Goal: Contribute content: Add original content to the website for others to see

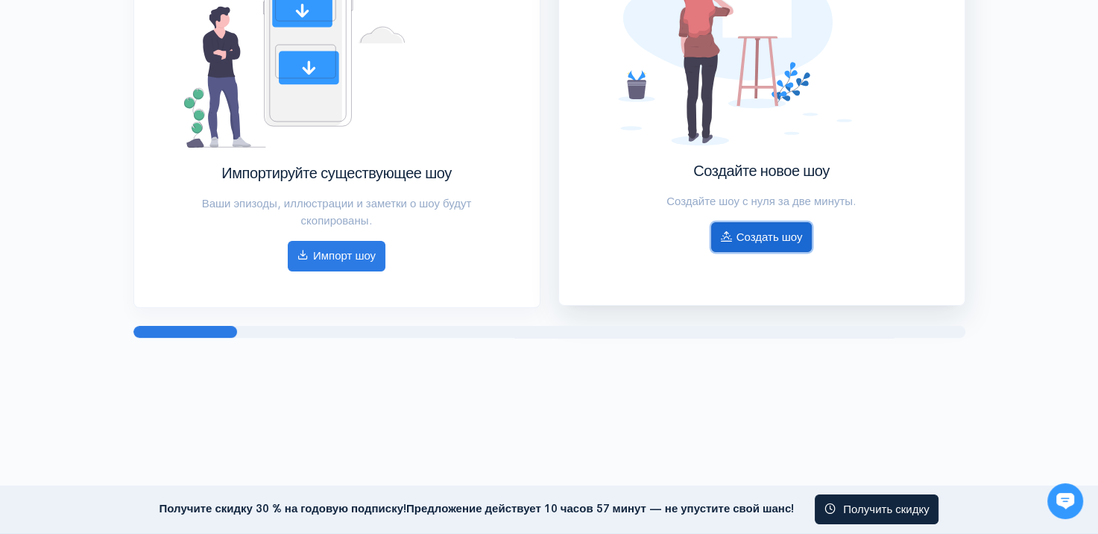
click at [747, 241] on ya-tr-span "Создать шоу" at bounding box center [769, 237] width 66 height 14
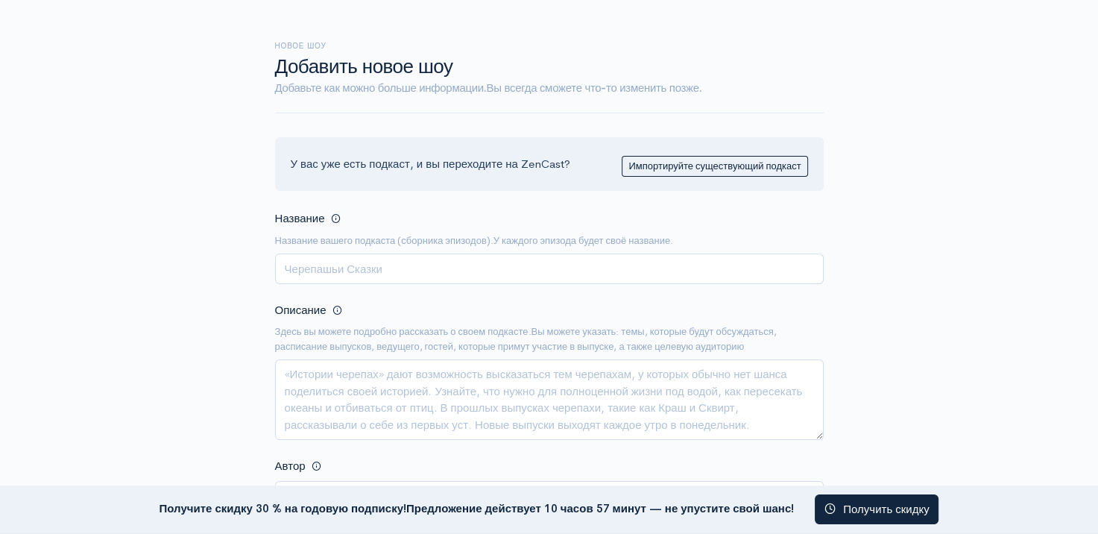
scroll to position [149, 0]
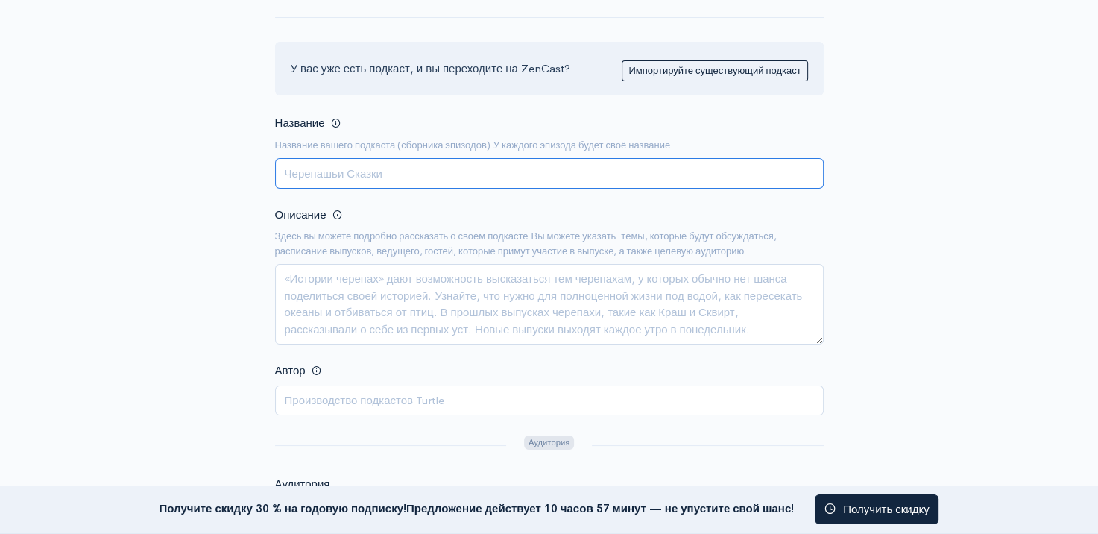
paste input "Plinko Talks"
type input "Plinko Talks"
click at [429, 294] on textarea "Описание" at bounding box center [549, 304] width 549 height 80
paste textarea "Exploring how simplicity and dopamine made Plinko one of India’s fastest-growin…"
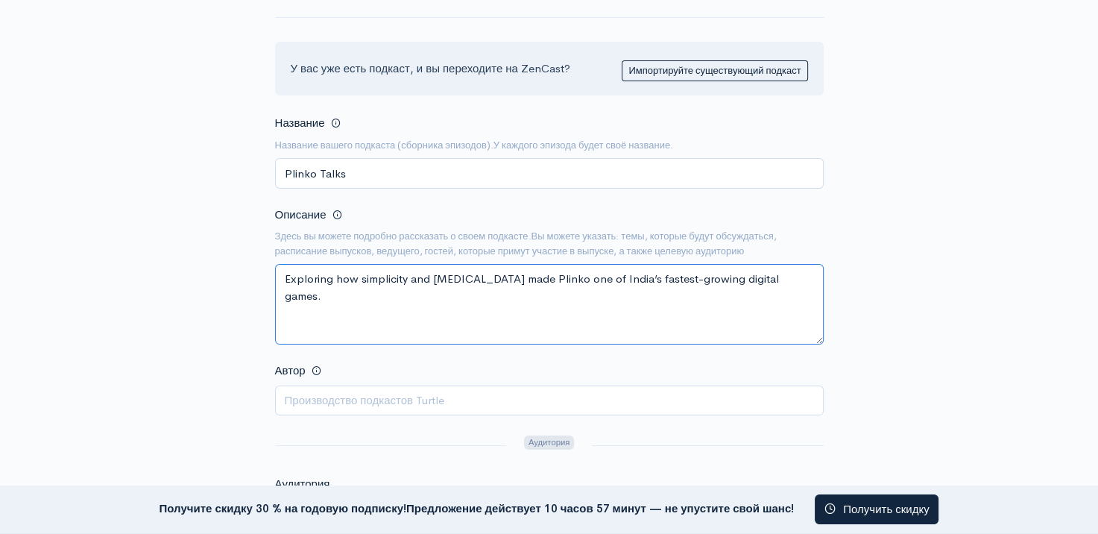
type textarea "Exploring how simplicity and dopamine made Plinko one of India’s fastest-growin…"
click at [429, 398] on input "Автор" at bounding box center [549, 400] width 549 height 31
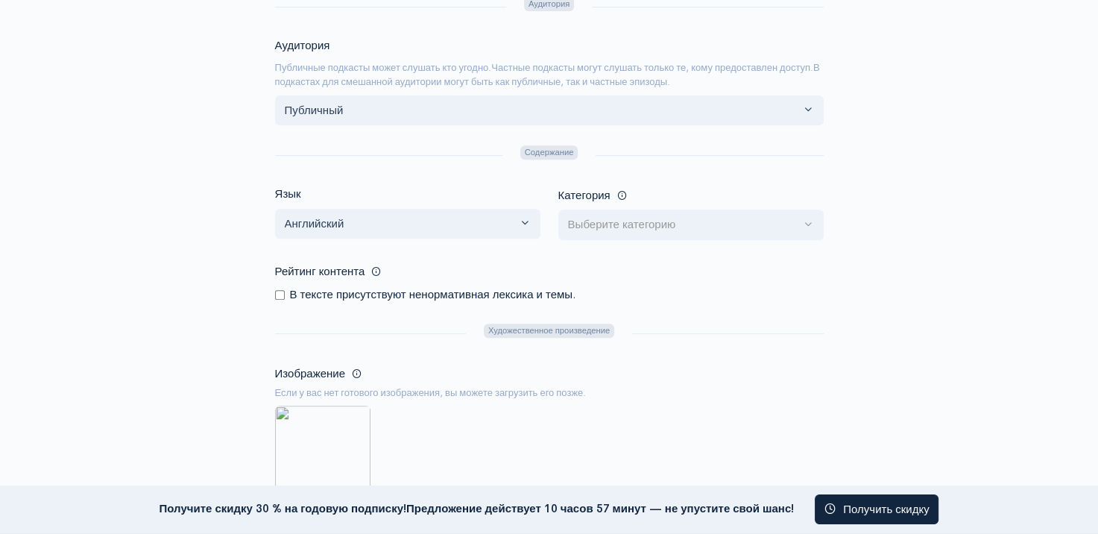
scroll to position [596, 0]
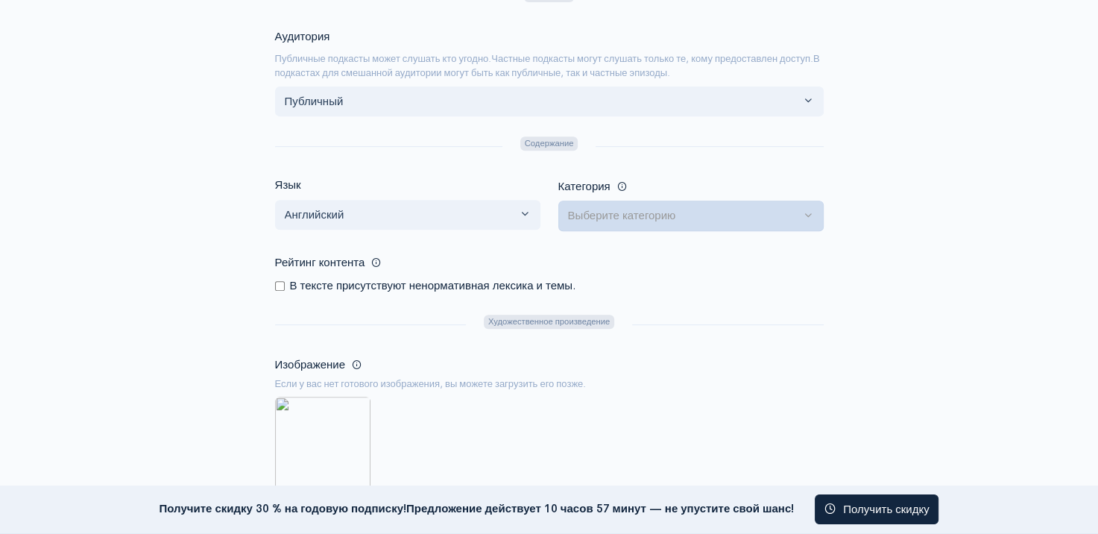
type input "[PERSON_NAME]"
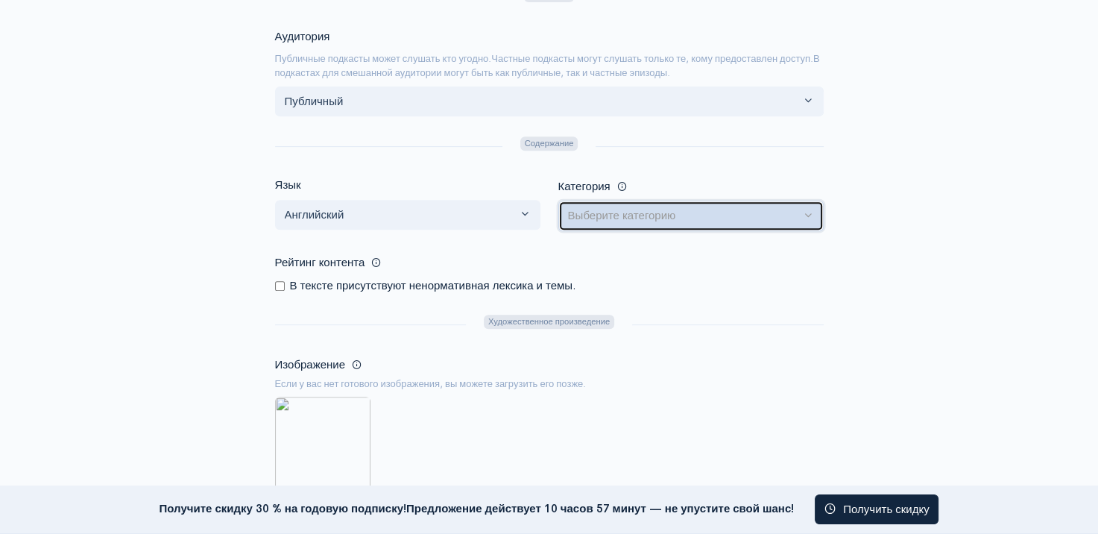
click at [593, 220] on ya-tr-span "Выберите категорию" at bounding box center [622, 215] width 108 height 14
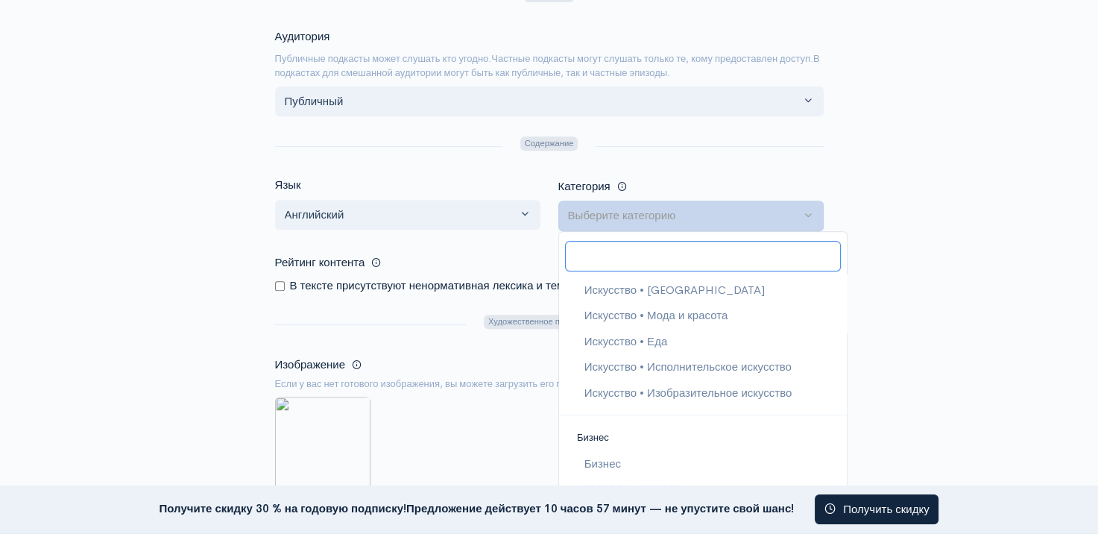
scroll to position [149, 0]
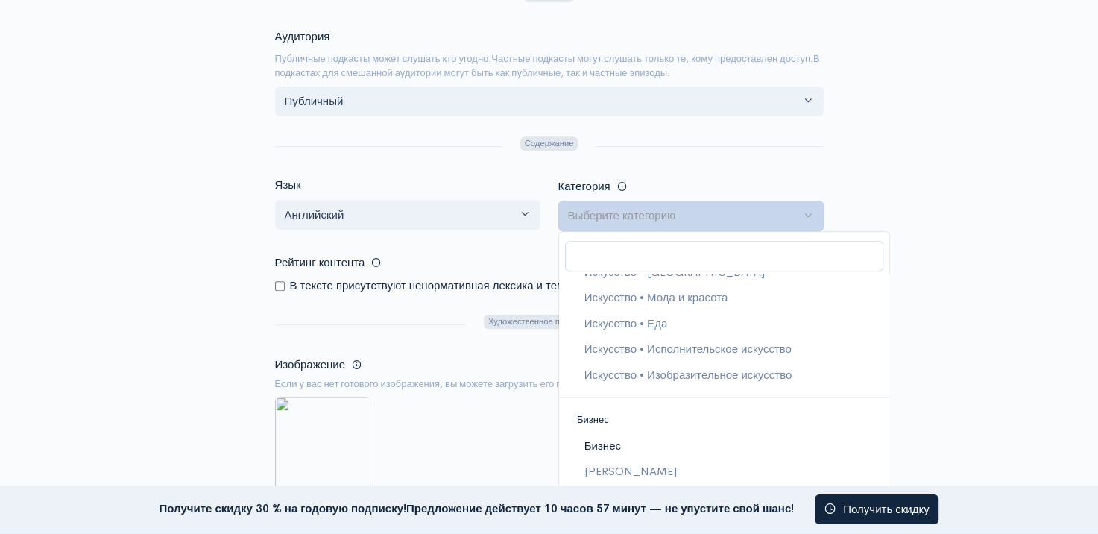
click at [624, 443] on link "Бизнес" at bounding box center [724, 446] width 330 height 26
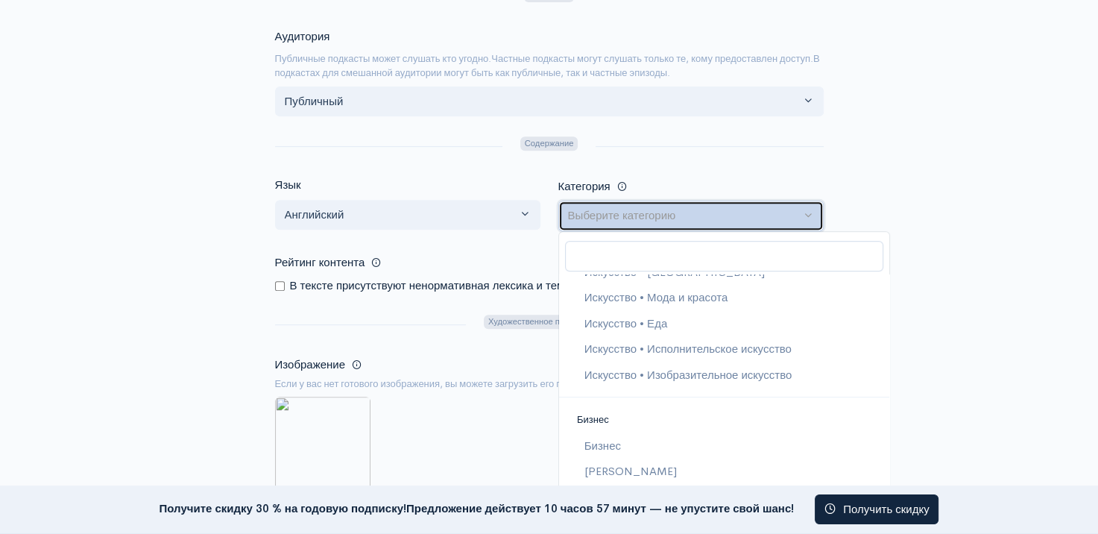
select select "Business"
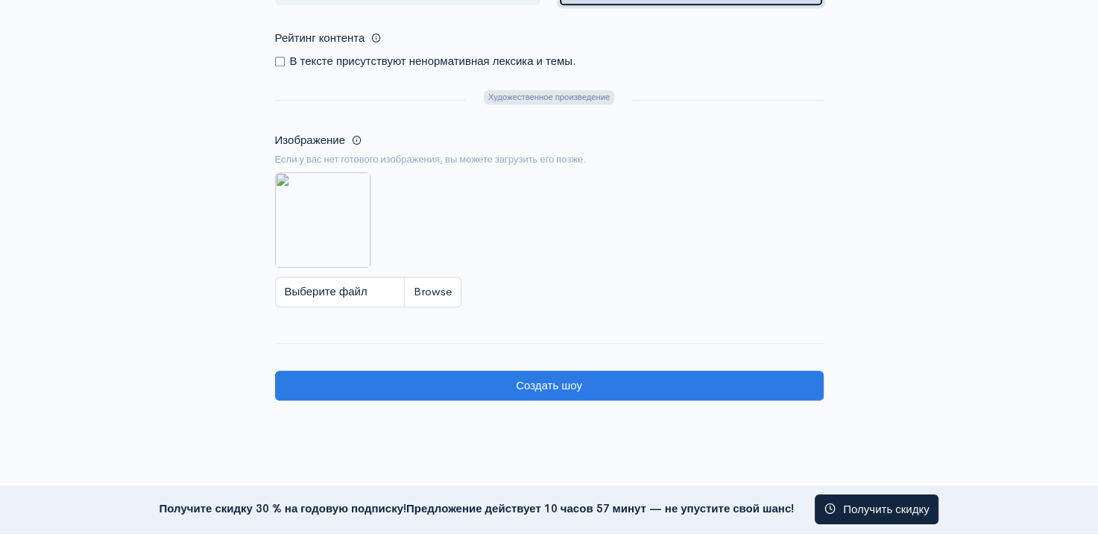
scroll to position [894, 0]
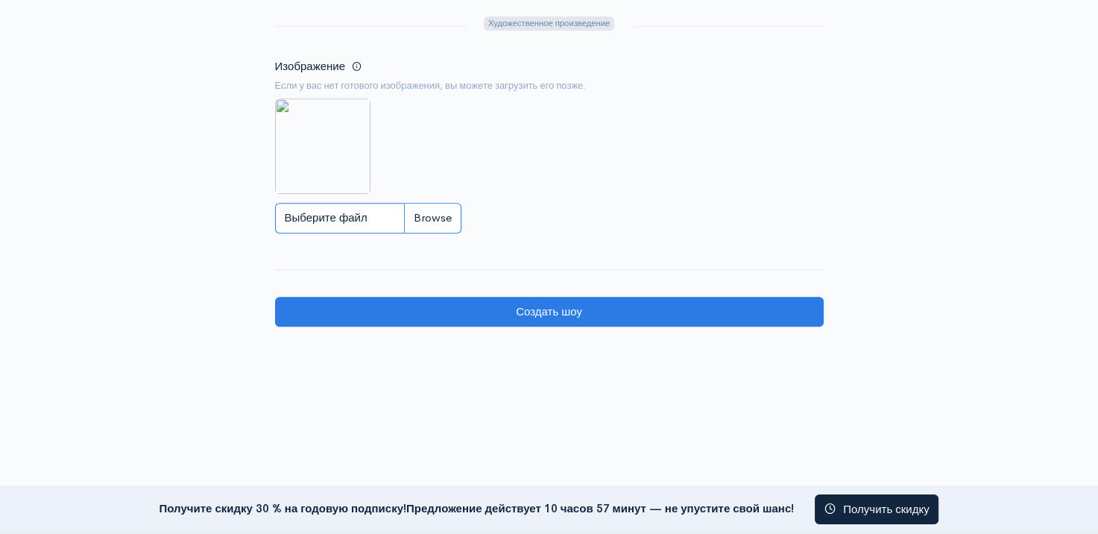
click at [323, 212] on input "Выберите файл" at bounding box center [368, 218] width 186 height 31
type input "C:\fakepath\eea6cc72-0151-430d-90f5-8b7becfb1a5a (1).png"
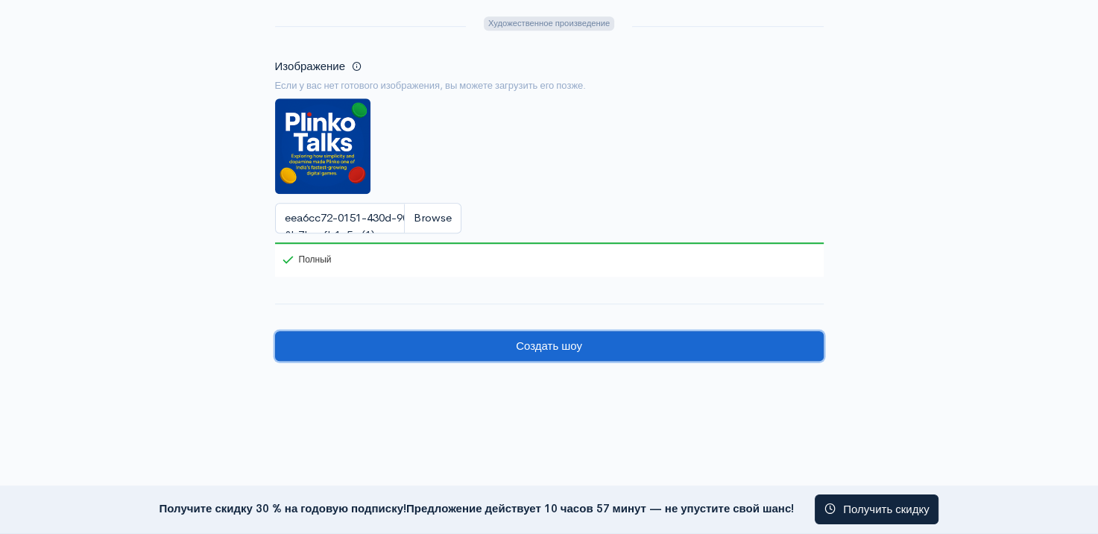
click at [666, 338] on input "Create show" at bounding box center [549, 346] width 549 height 31
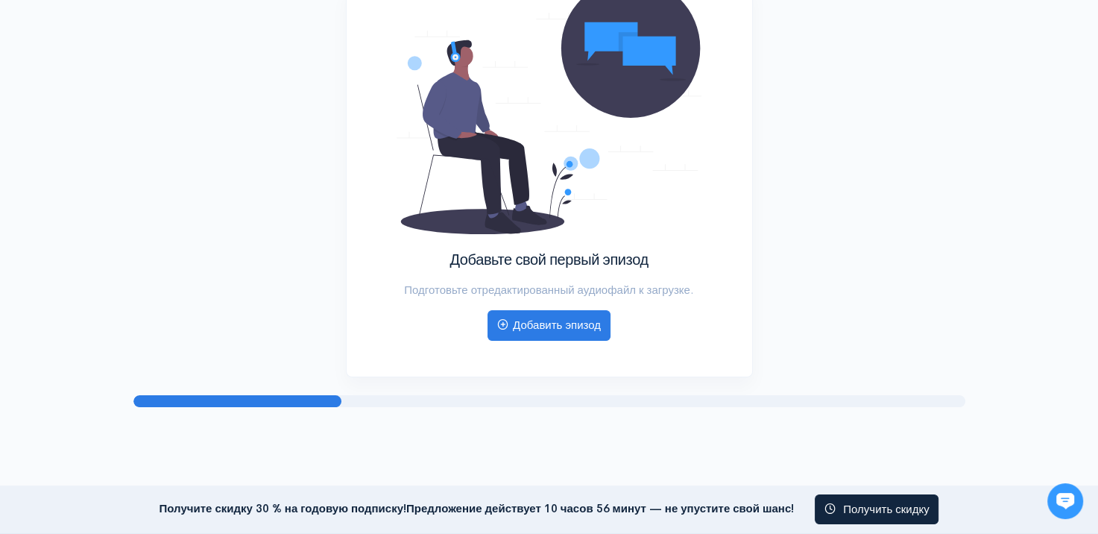
scroll to position [298, 0]
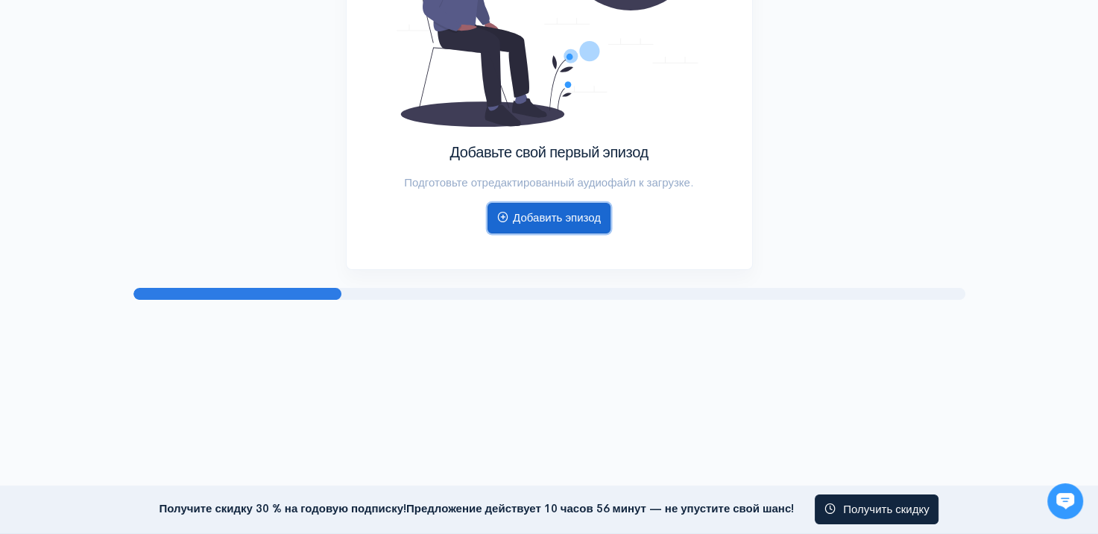
click at [553, 213] on ya-tr-span "Добавить эпизод" at bounding box center [557, 217] width 88 height 14
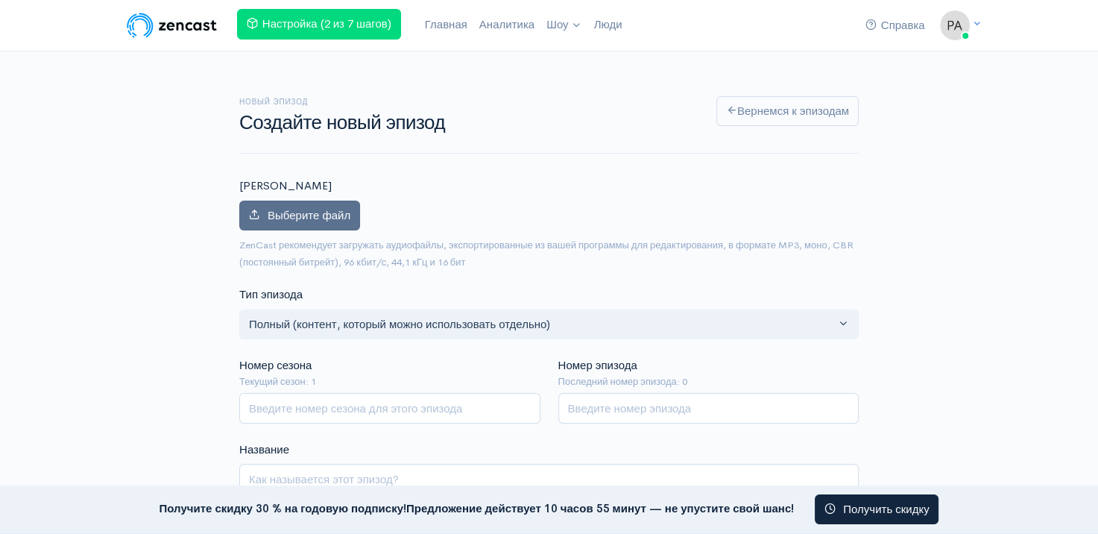
click at [295, 227] on label "Выберите файл" at bounding box center [299, 215] width 121 height 31
click at [0, 0] on input "Выберите файл" at bounding box center [0, 0] width 0 height 0
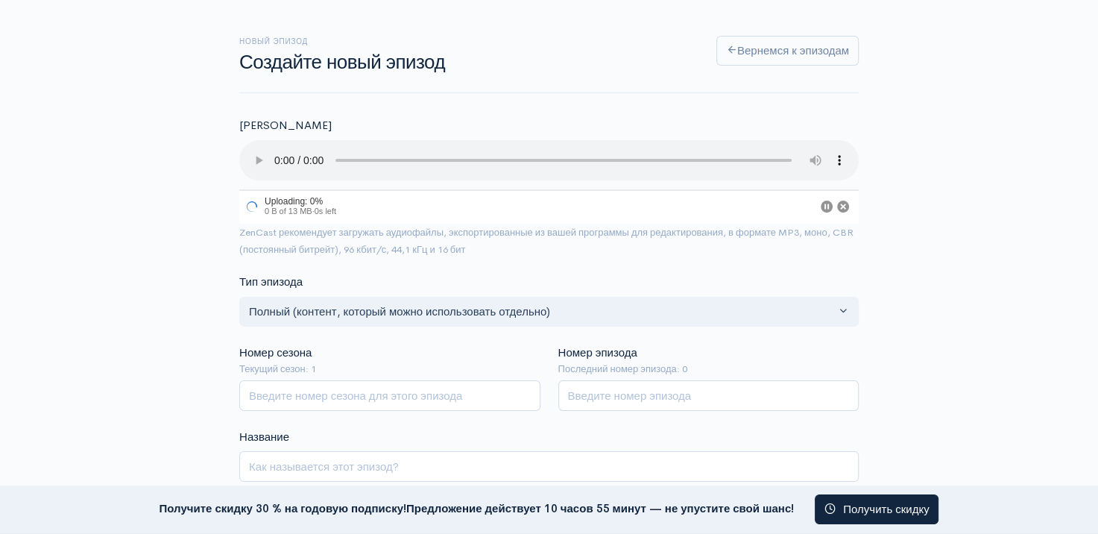
scroll to position [149, 0]
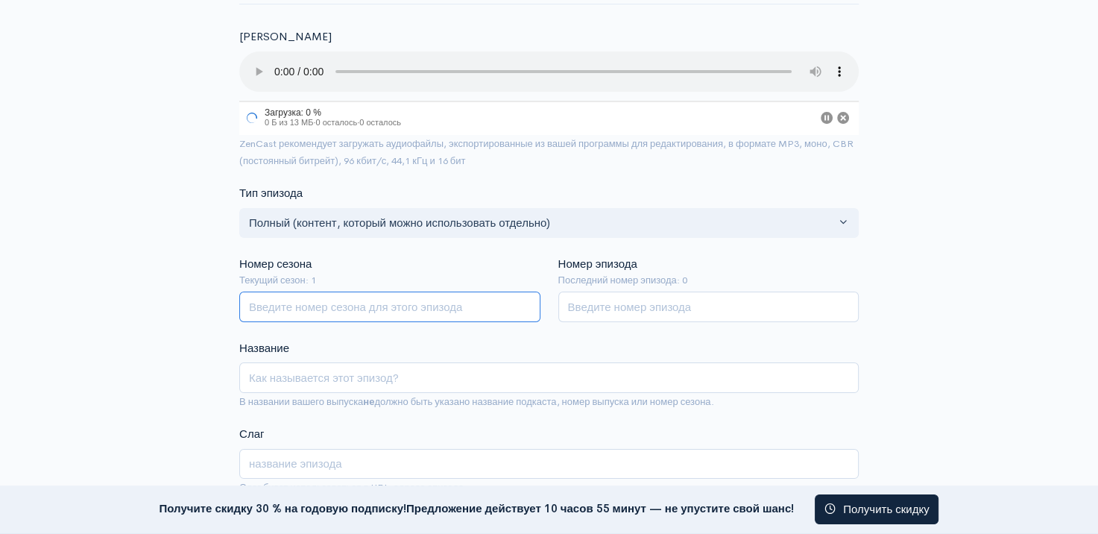
click at [304, 318] on input "Номер сезона" at bounding box center [389, 306] width 301 height 31
type input "1"
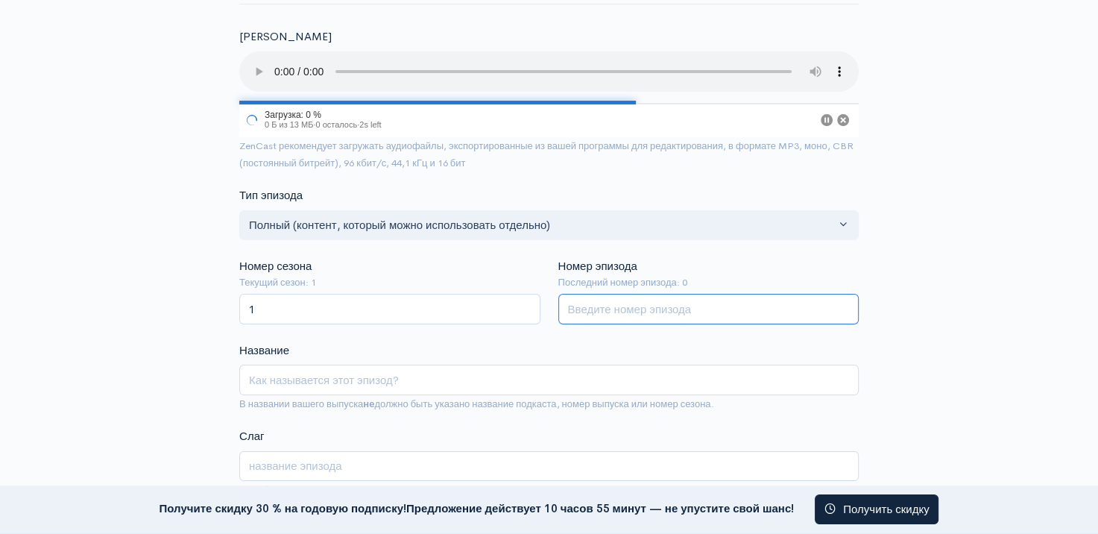
click at [593, 304] on input "Номер эпизода" at bounding box center [708, 309] width 301 height 31
type input "1"
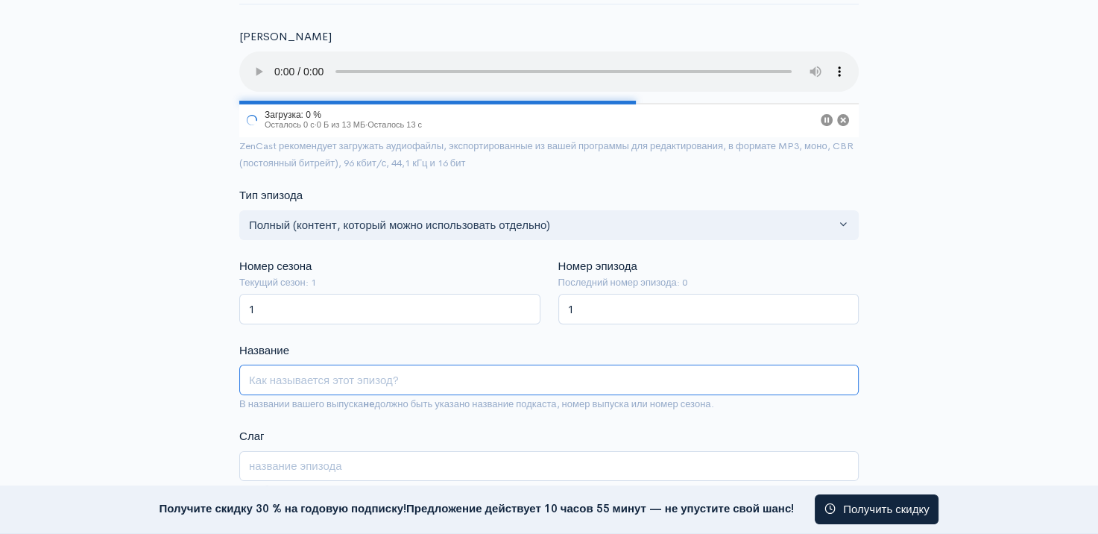
click at [405, 373] on input "Название" at bounding box center [548, 379] width 619 height 31
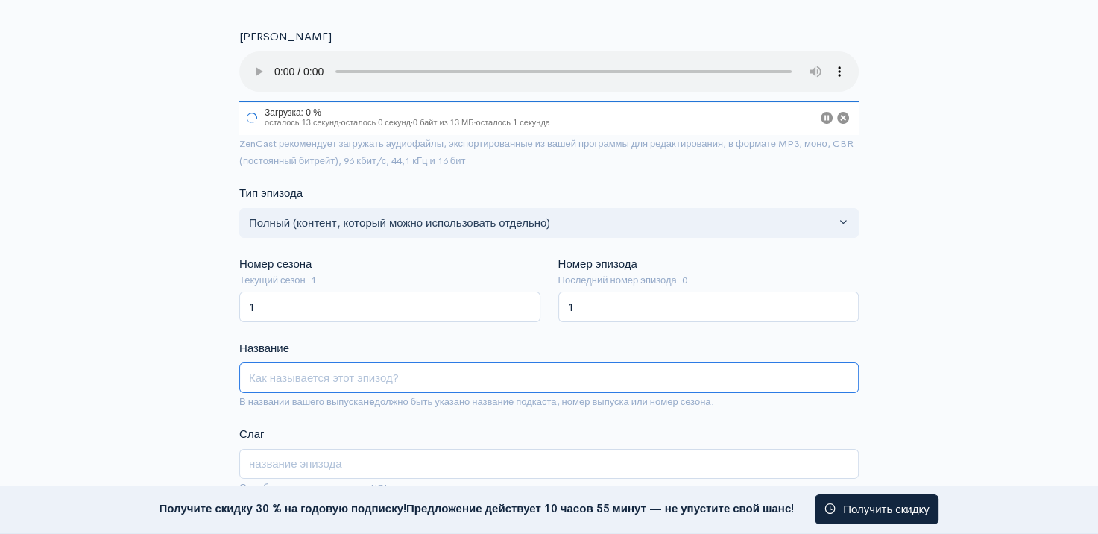
paste input "Plinko’s Meteoric Rise in India: Simplicity, Dopamine, and a Digital…"
type input "Plinko’s Meteoric Rise in India: Simplicity, Dopamine, and a Digital…"
type input "plinkos-meteoric-rise-in-india-simplicity-dopamine-and-a-digital"
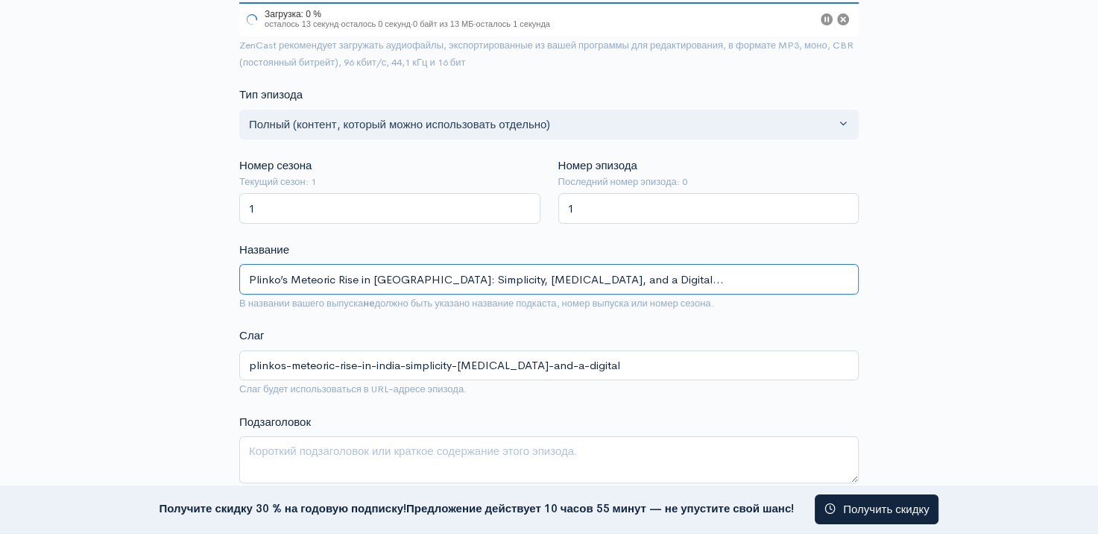
scroll to position [373, 0]
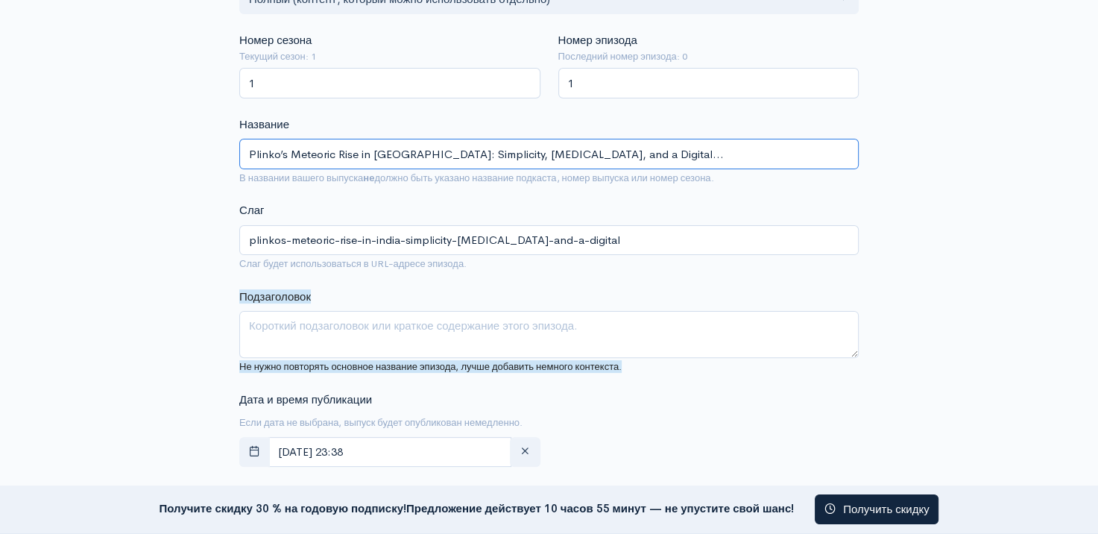
type input "Plinko’s Meteoric Rise in India: Simplicity, Dopamine, and a Digital…"
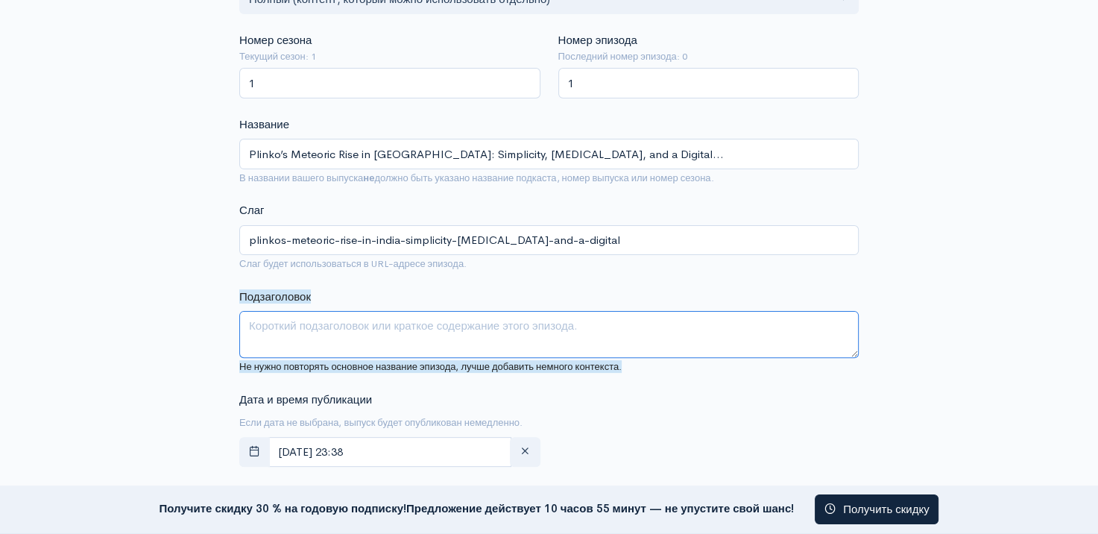
click at [338, 337] on textarea "Подзаголовок" at bounding box center [548, 334] width 619 height 47
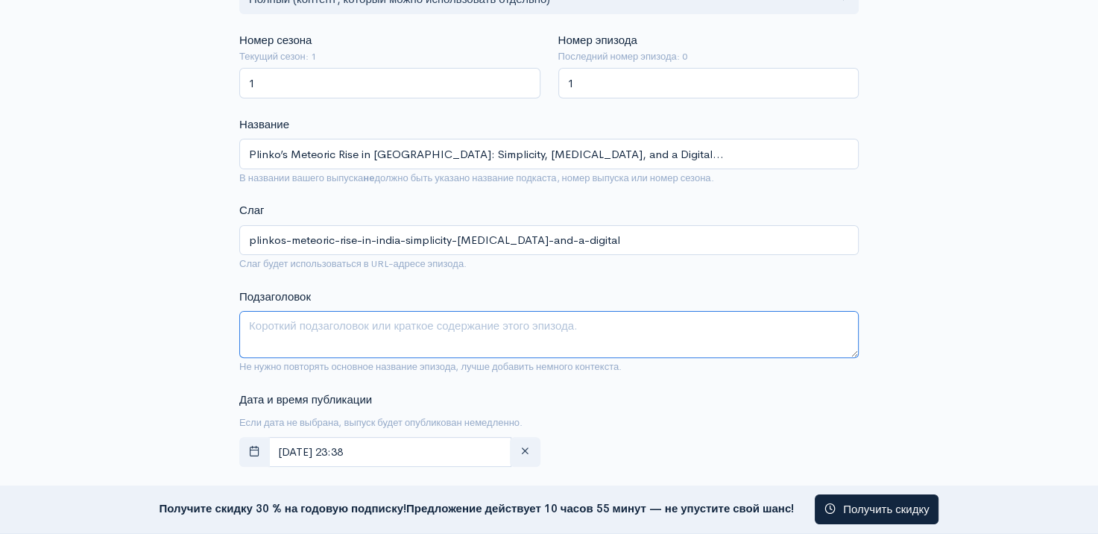
click at [781, 347] on textarea "Подзаголовок" at bounding box center [548, 334] width 619 height 47
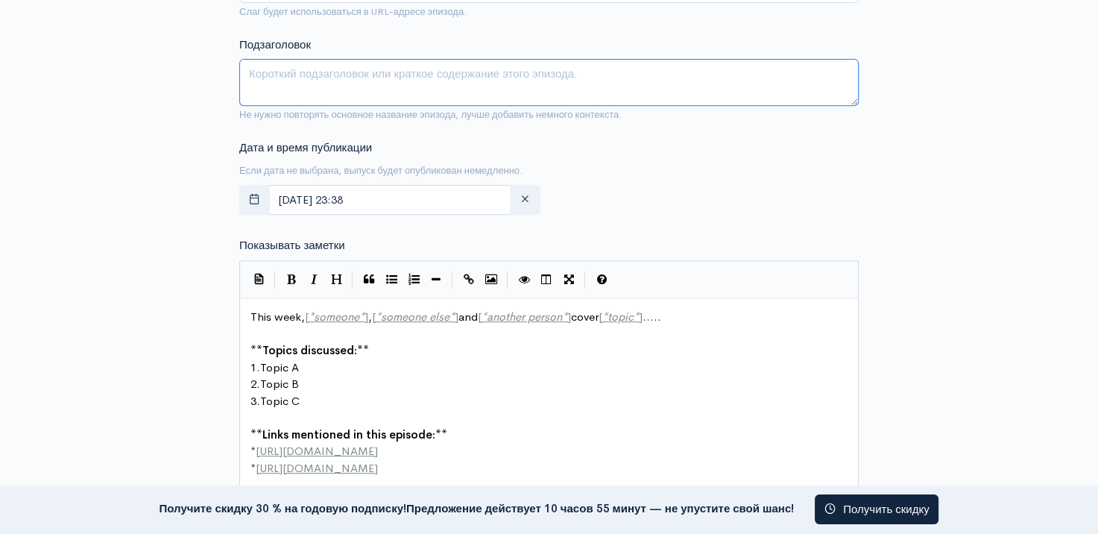
scroll to position [745, 0]
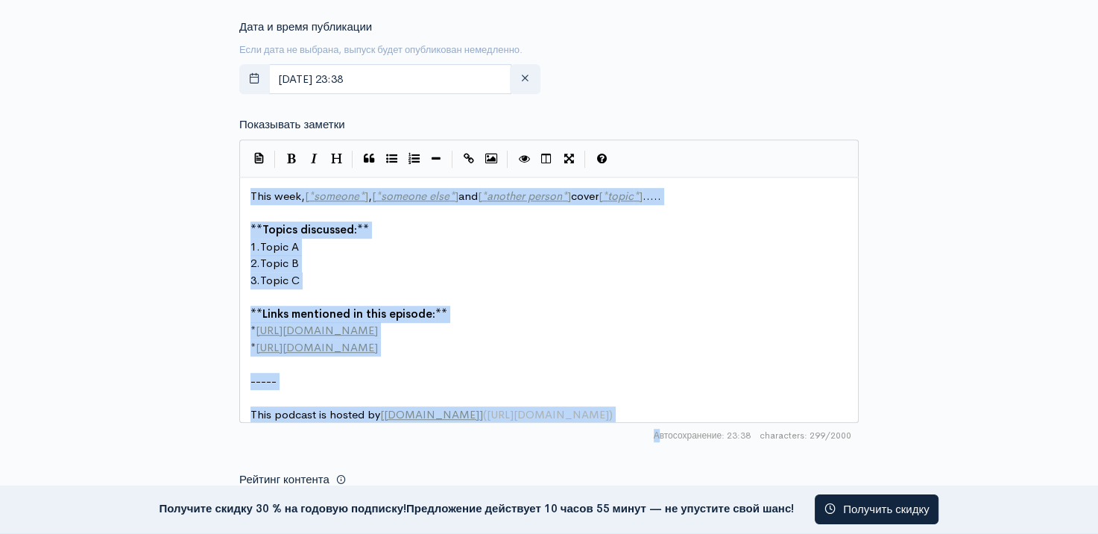
drag, startPoint x: 258, startPoint y: 197, endPoint x: 662, endPoint y: 438, distance: 470.6
click at [662, 438] on div "| | | | | xxxxxxxxxx This week, [ * someone * ] , [ * someone else * ] and [ * …" at bounding box center [548, 293] width 619 height 309
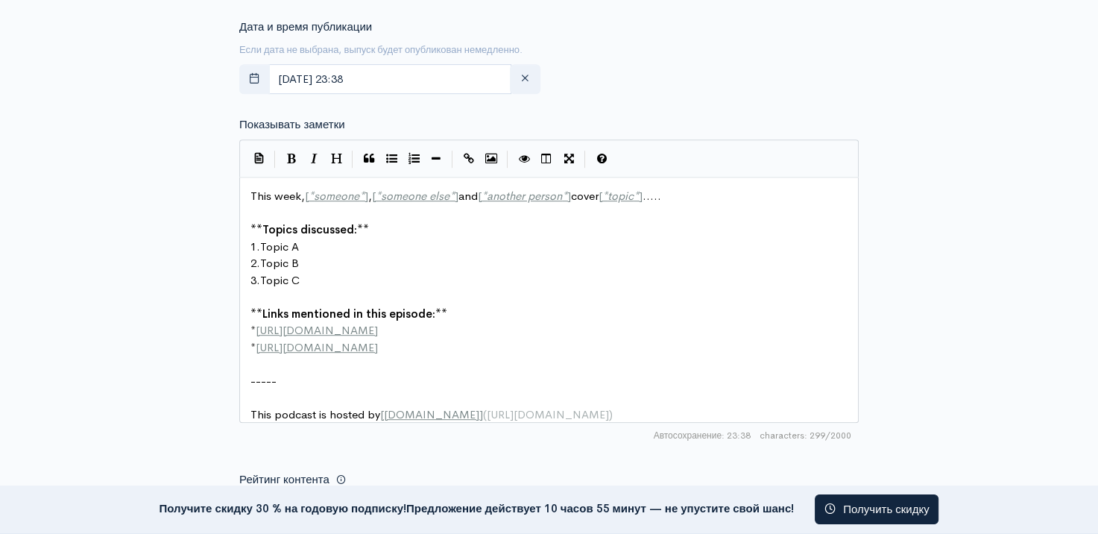
click at [474, 313] on pre "** Links mentioned in this episode: **" at bounding box center [554, 314] width 614 height 17
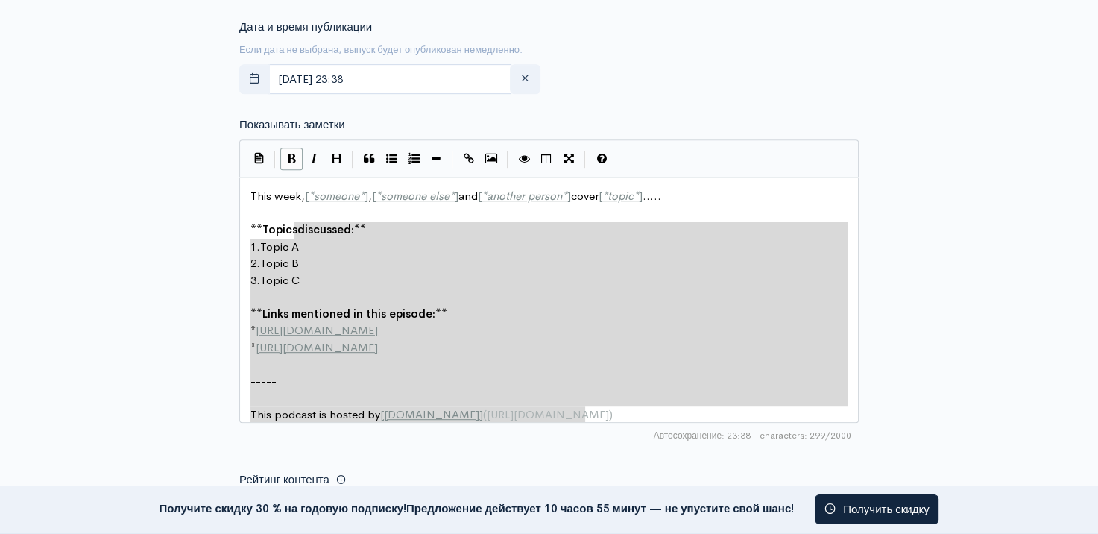
type textarea "This week, [*someone*], [*someone else*] and [*another person*] cover [*topic*]…"
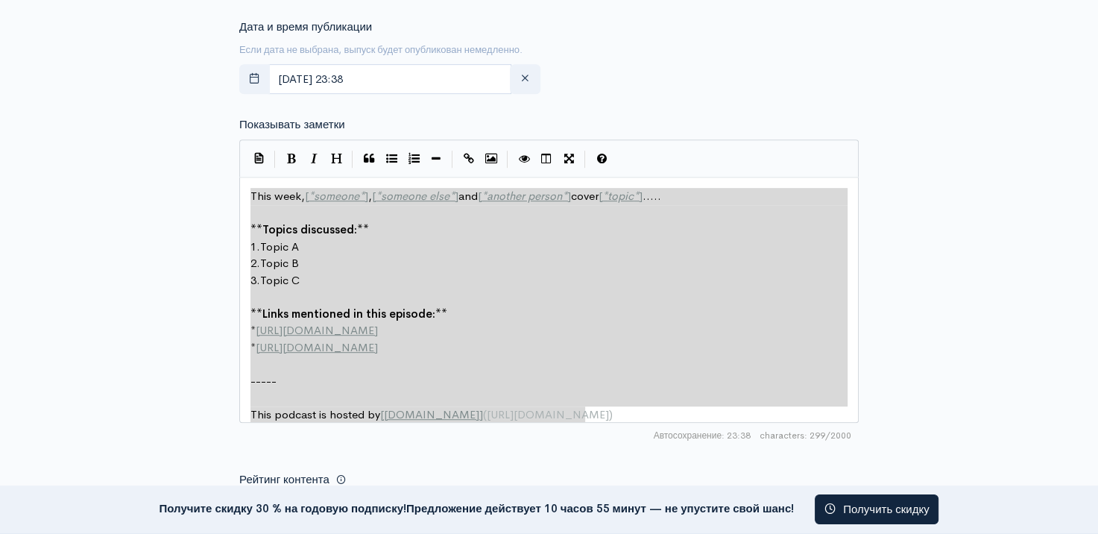
drag, startPoint x: 597, startPoint y: 411, endPoint x: 286, endPoint y: 218, distance: 366.3
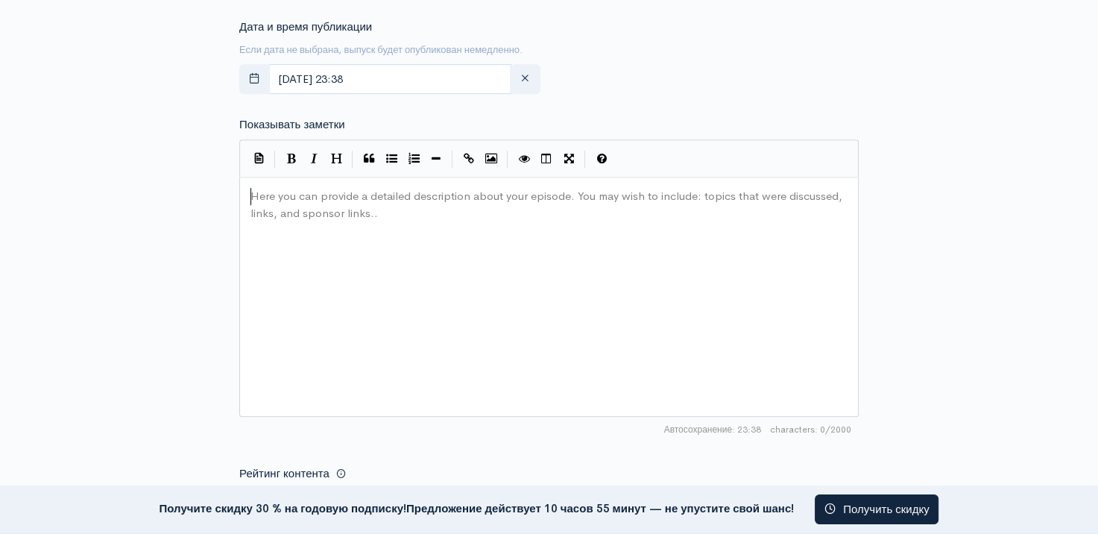
click at [428, 241] on div "Here you can provide a detailed description about your episode. You may wish to…" at bounding box center [567, 315] width 640 height 261
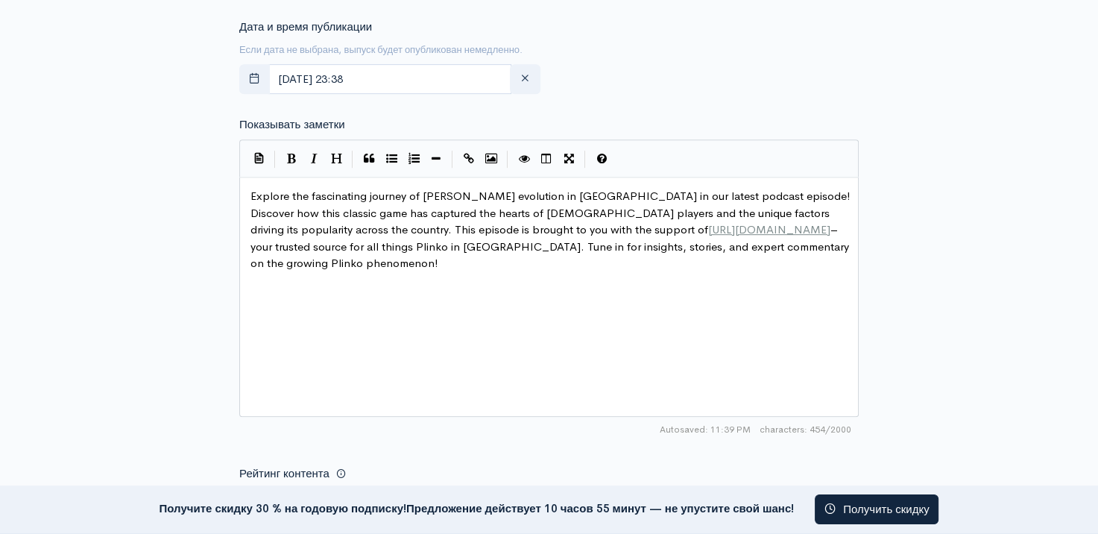
click at [708, 230] on span "https://plinko1xbetindia.com/" at bounding box center [769, 229] width 122 height 14
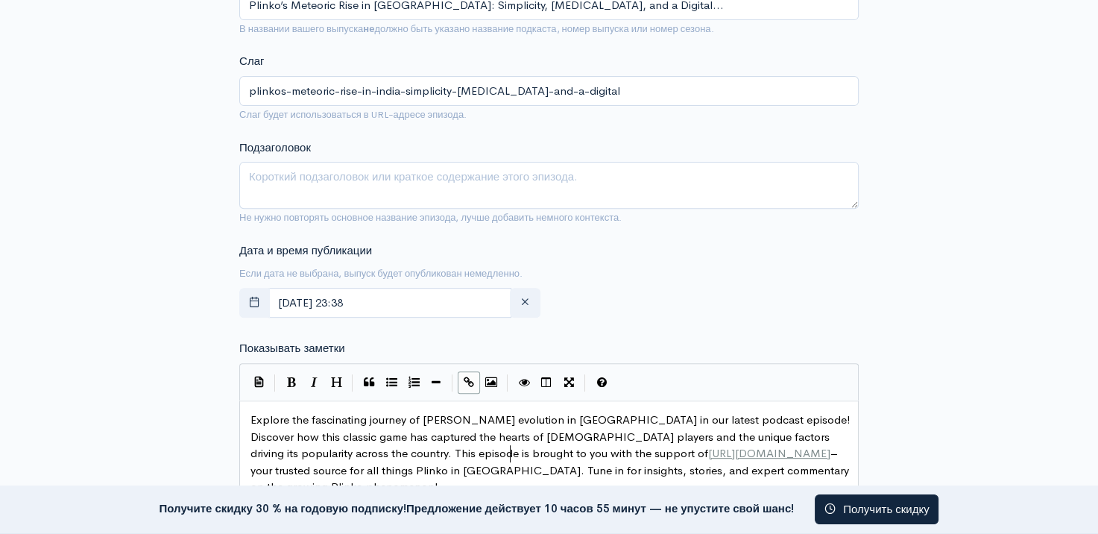
scroll to position [373, 0]
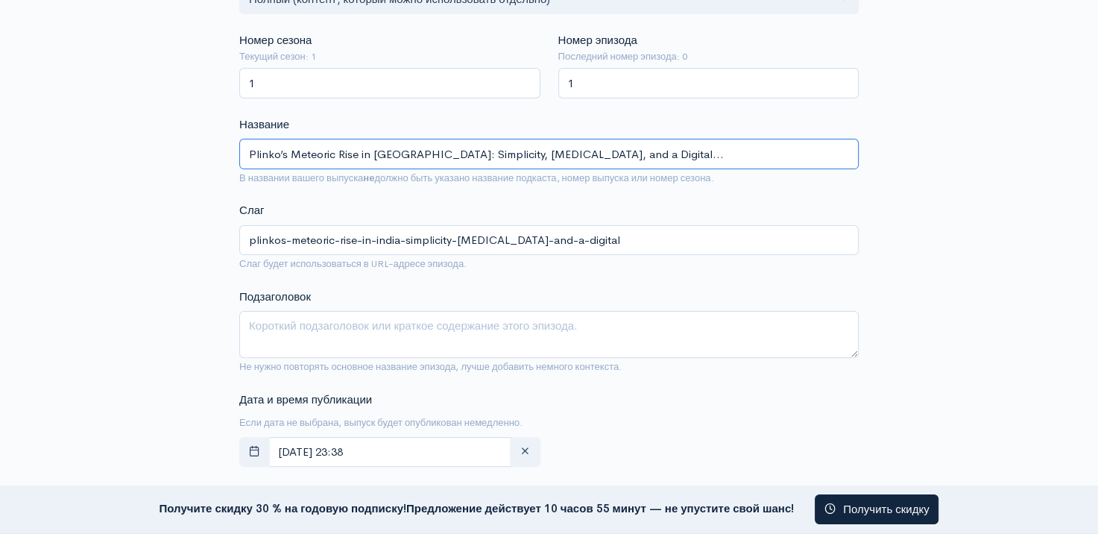
drag, startPoint x: 398, startPoint y: 152, endPoint x: 631, endPoint y: 157, distance: 233.3
click at [631, 157] on input "Plinko’s Meteoric Rise in India: Simplicity, Dopamine, and a Digital…" at bounding box center [548, 154] width 619 height 31
click at [632, 159] on input "Plinko’s Meteoric Rise in India: Simplicity, Dopamine, and a Digital…" at bounding box center [548, 154] width 619 height 31
drag, startPoint x: 309, startPoint y: 157, endPoint x: 233, endPoint y: 159, distance: 76.8
click at [230, 159] on div "Новый эпизод Создайте новый эпизод Вернемся к эпизодам Аудиофайл 100 Загрузка: …" at bounding box center [548, 492] width 637 height 1627
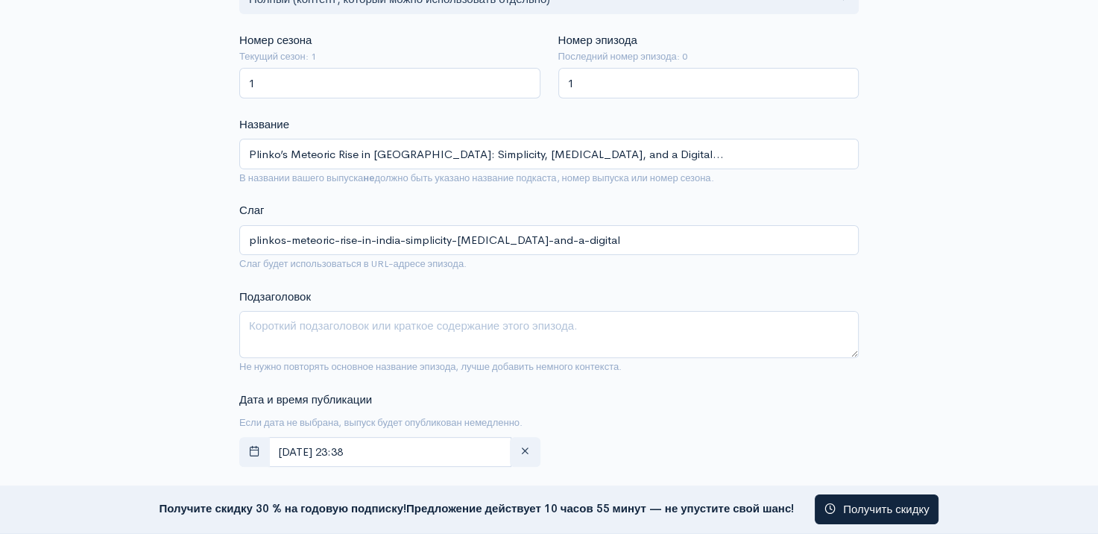
drag, startPoint x: 584, startPoint y: 168, endPoint x: 590, endPoint y: 159, distance: 10.7
click at [584, 169] on span "В названии вашего выпуска не должно быть указано название подкаста, номер выпус…" at bounding box center [548, 177] width 619 height 17
drag, startPoint x: 596, startPoint y: 156, endPoint x: 399, endPoint y: 154, distance: 196.8
click at [399, 154] on input "Plinko’s Meteoric Rise in India: Simplicity, Dopamine, and a Digital…" at bounding box center [548, 154] width 619 height 31
type input "Plinko’s Meteoric Rise in [GEOGRAPHIC_DATA]"
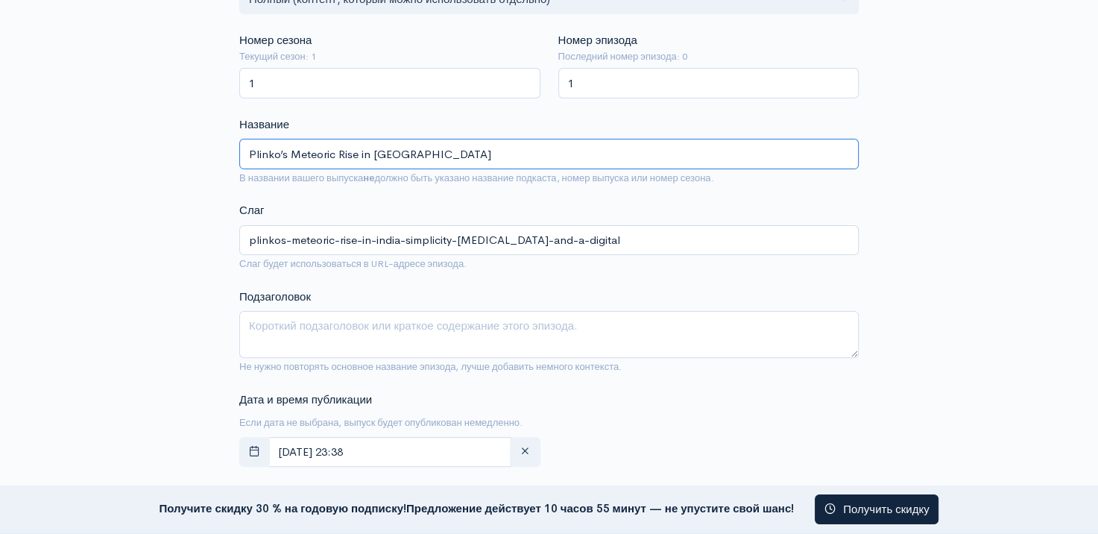
type input "plinkos-meteoric-rise-in-india"
type input "Plinko’s Meteoric Rise in [GEOGRAPHIC_DATA]"
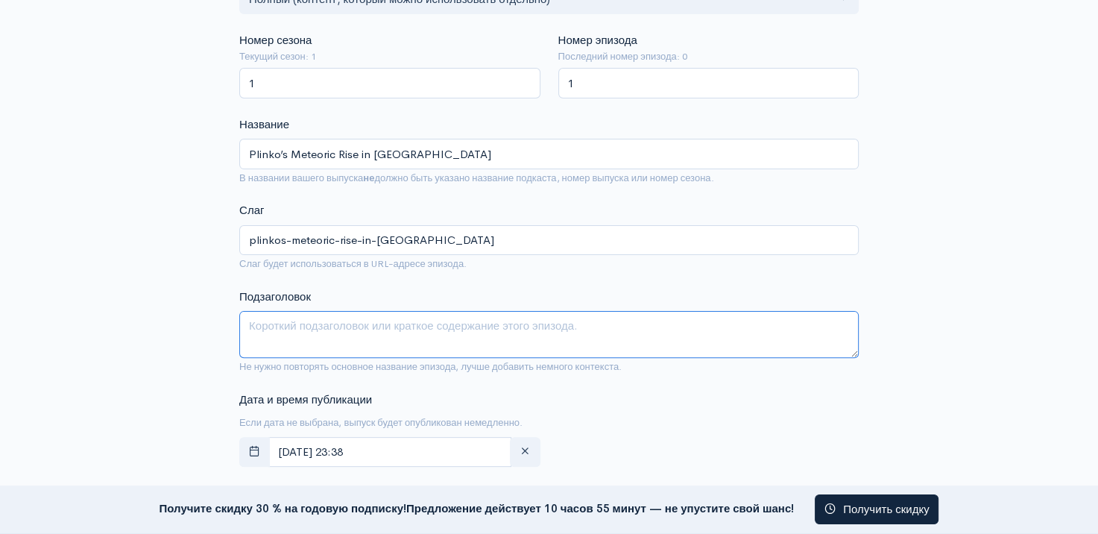
click at [345, 335] on textarea "Подзаголовок" at bounding box center [548, 334] width 619 height 47
paste textarea "Plinko’s Meteoric Rise in India: Simplicity, Dopamine, and a Digital…"
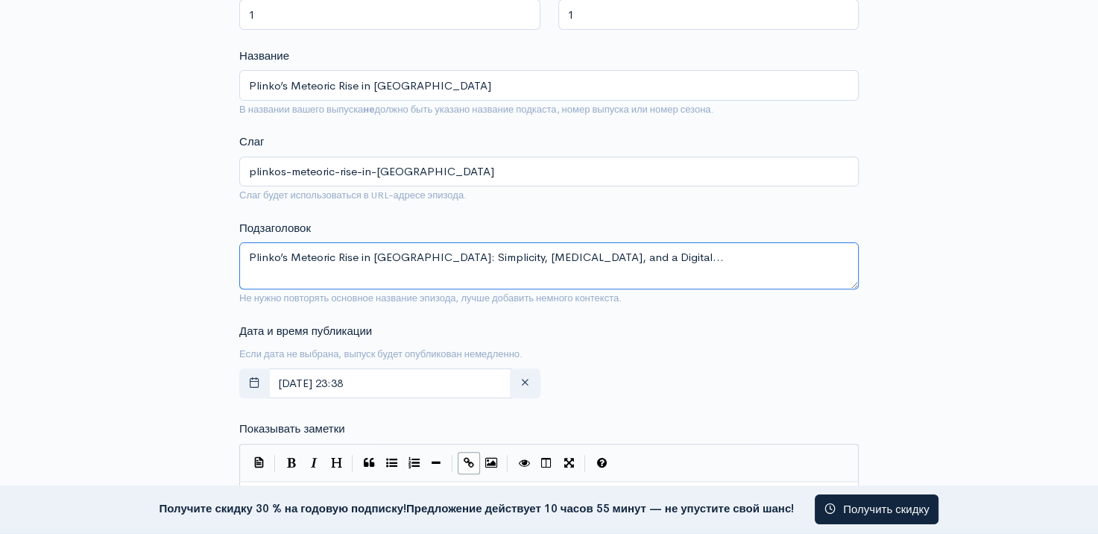
scroll to position [69, 0]
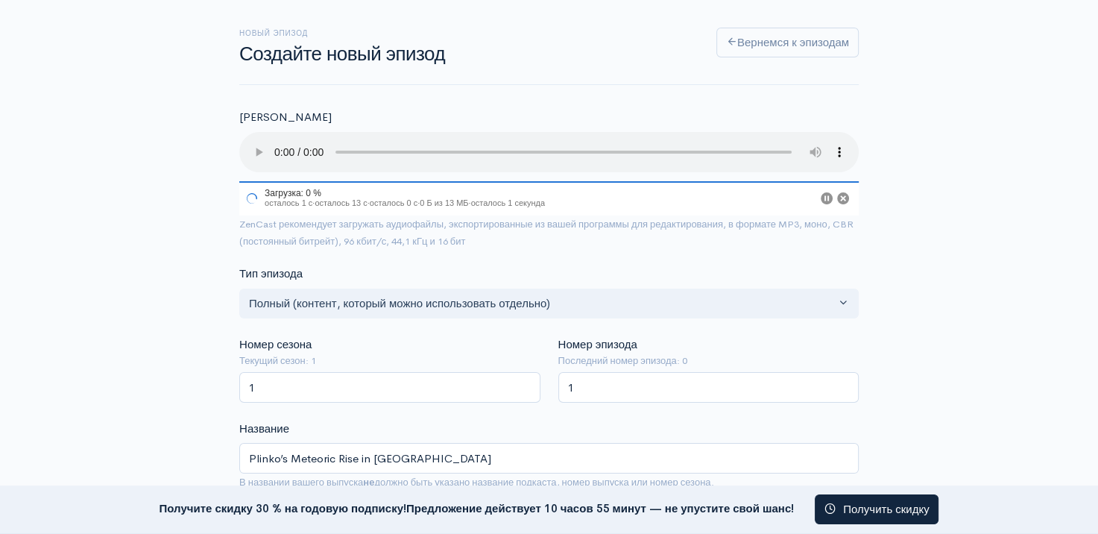
type textarea "Plinko’s Meteoric Rise in India: Simplicity, Dopamine, and a Digital…"
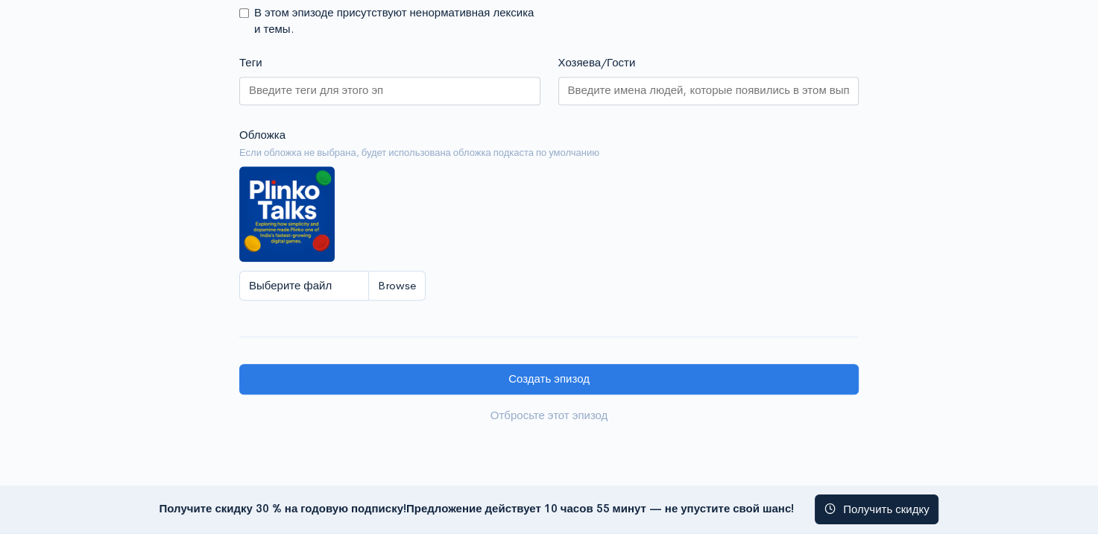
scroll to position [1388, 0]
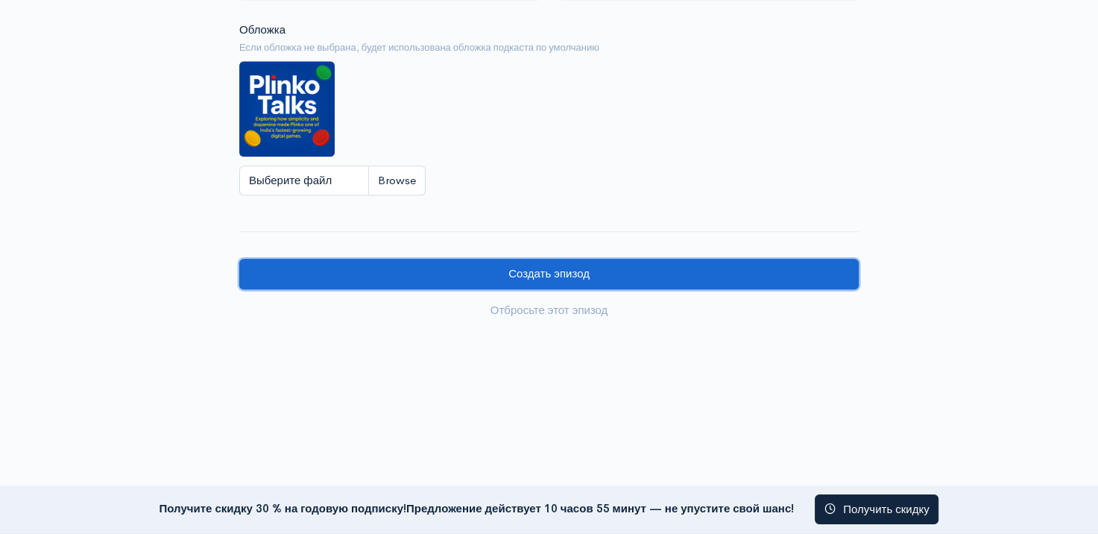
click at [560, 277] on input "Create episode" at bounding box center [548, 274] width 619 height 31
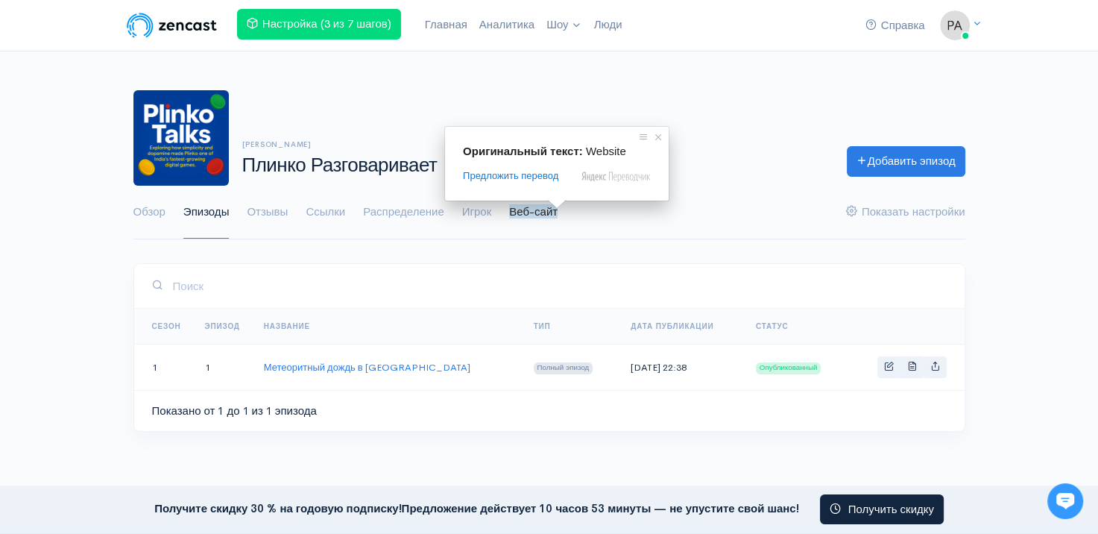
click at [548, 218] on ya-tr-span "Веб-сайт" at bounding box center [533, 211] width 48 height 14
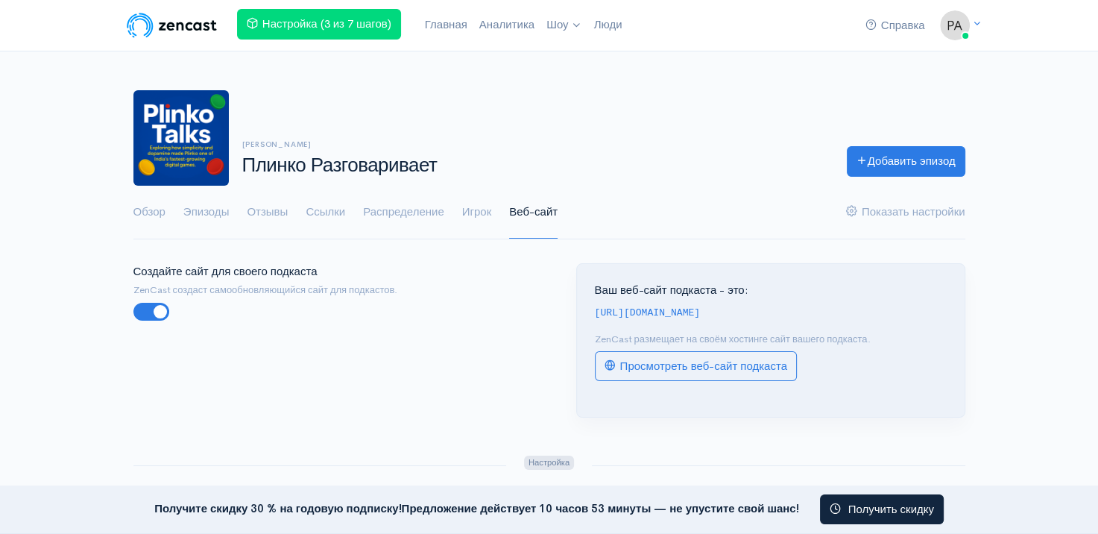
drag, startPoint x: 799, startPoint y: 309, endPoint x: 577, endPoint y: 313, distance: 222.1
click at [578, 313] on div "Ваш веб-сайт подкаста - это: [URL][DOMAIN_NAME] ZenCast размещает на своём хост…" at bounding box center [771, 340] width 388 height 153
copy code "[URL][DOMAIN_NAME]"
